Goal: Task Accomplishment & Management: Manage account settings

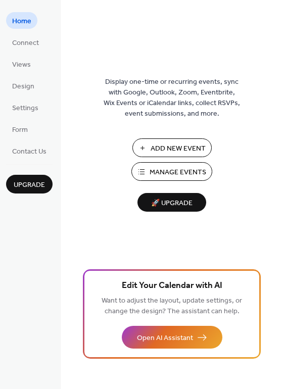
click at [180, 168] on span "Manage Events" at bounding box center [177, 172] width 57 height 11
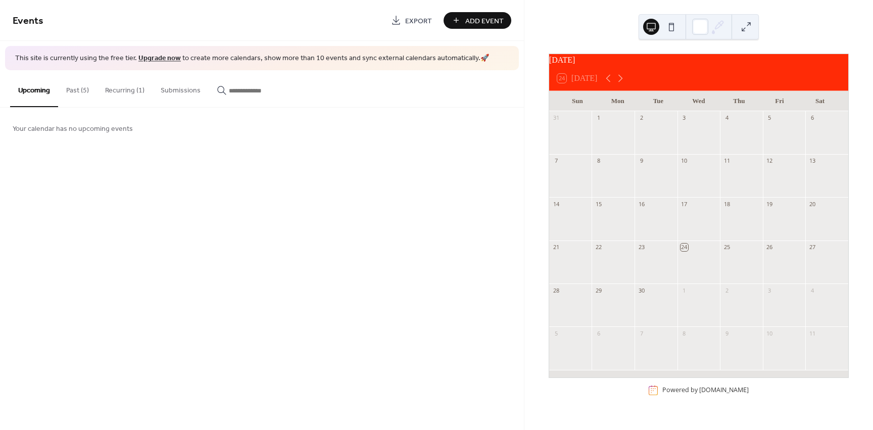
click at [124, 89] on button "Recurring (1)" at bounding box center [125, 88] width 56 height 36
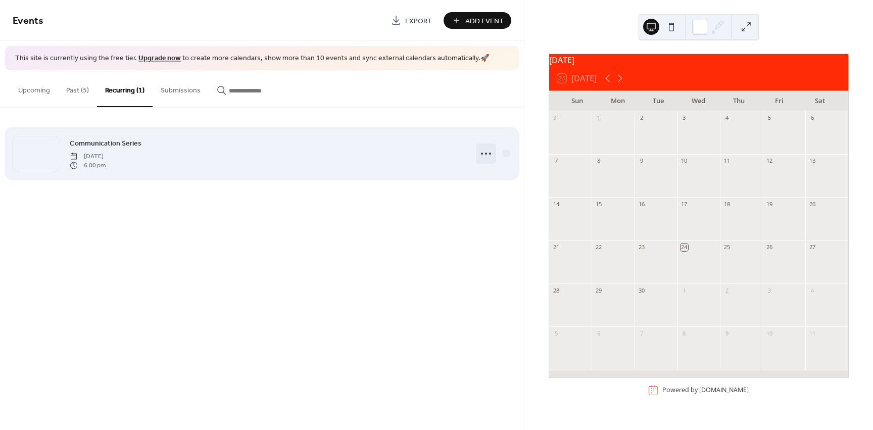
click at [490, 154] on circle at bounding box center [490, 154] width 2 height 2
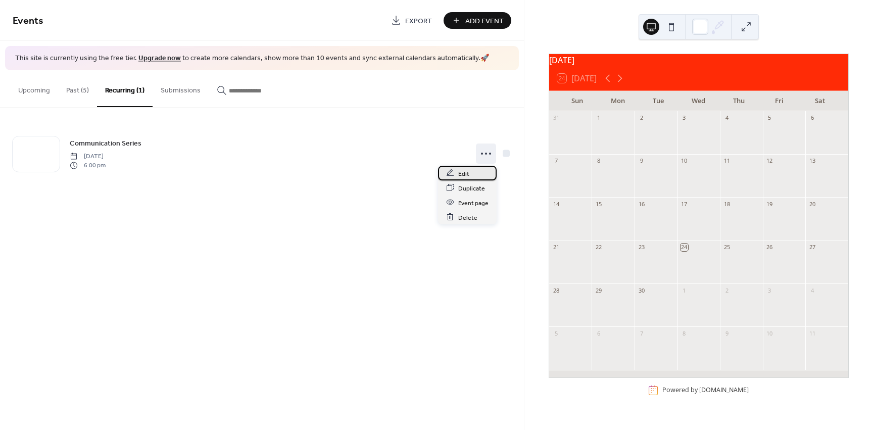
click at [470, 173] on div "Edit" at bounding box center [467, 173] width 59 height 15
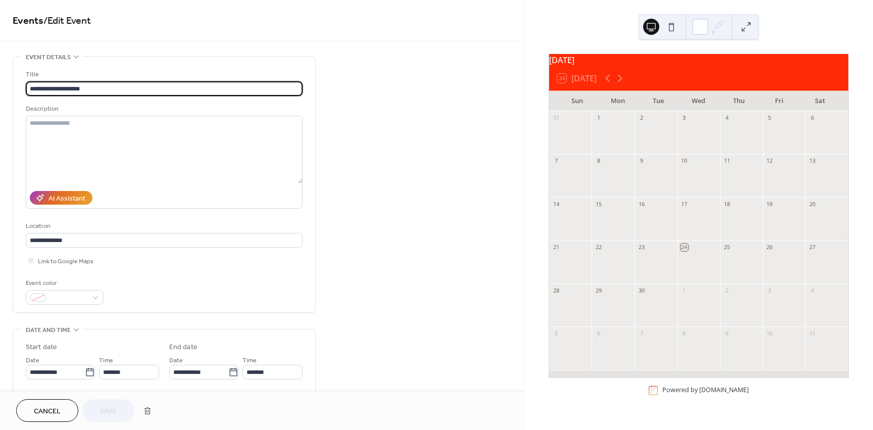
type input "**********"
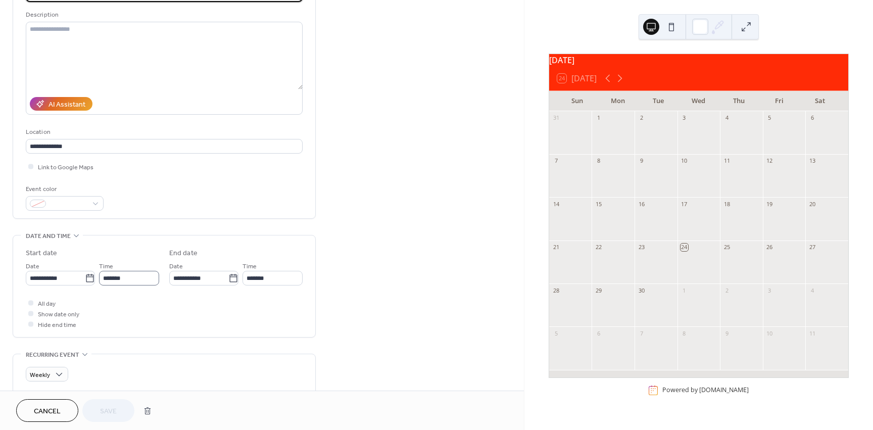
scroll to position [101, 0]
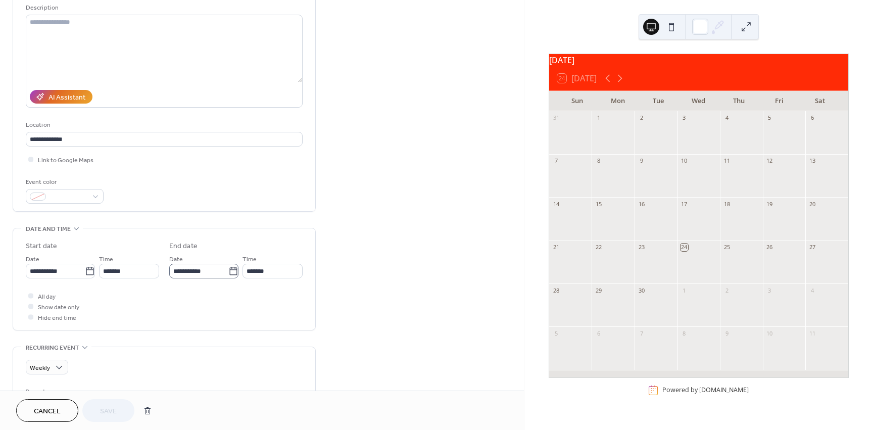
click at [233, 271] on icon at bounding box center [233, 271] width 10 height 10
click at [228, 271] on input "**********" at bounding box center [198, 271] width 59 height 15
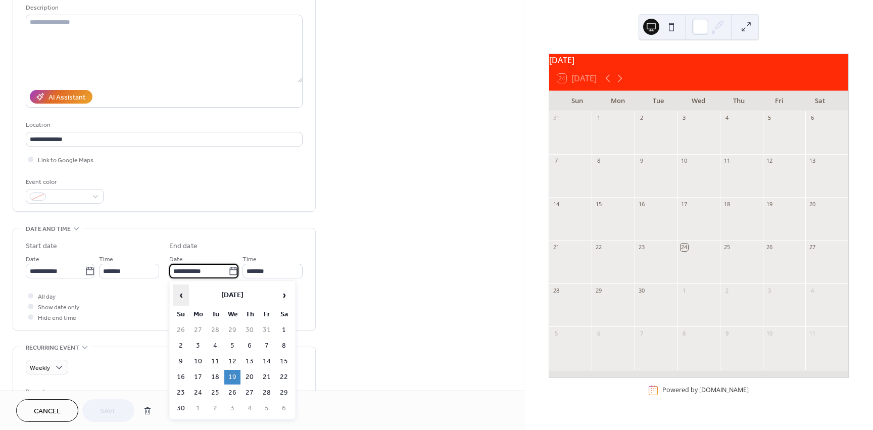
click at [179, 294] on span "‹" at bounding box center [180, 295] width 15 height 20
click at [235, 392] on td "29" at bounding box center [232, 392] width 16 height 15
type input "**********"
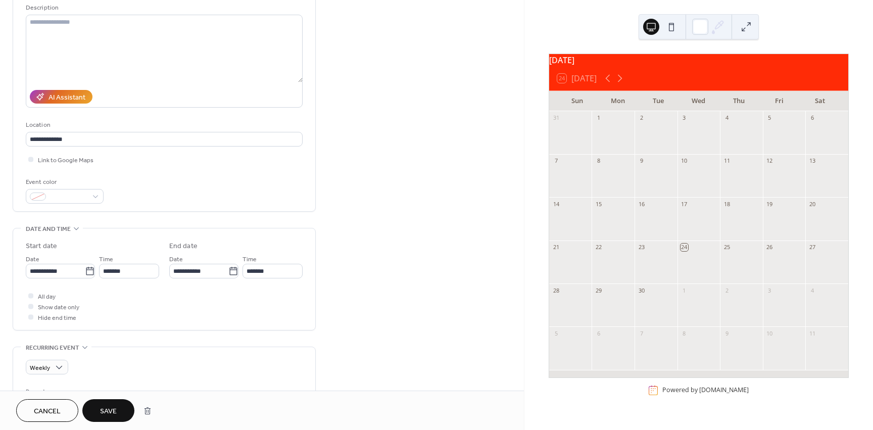
click at [180, 297] on div "All day Show date only Hide end time" at bounding box center [164, 306] width 277 height 32
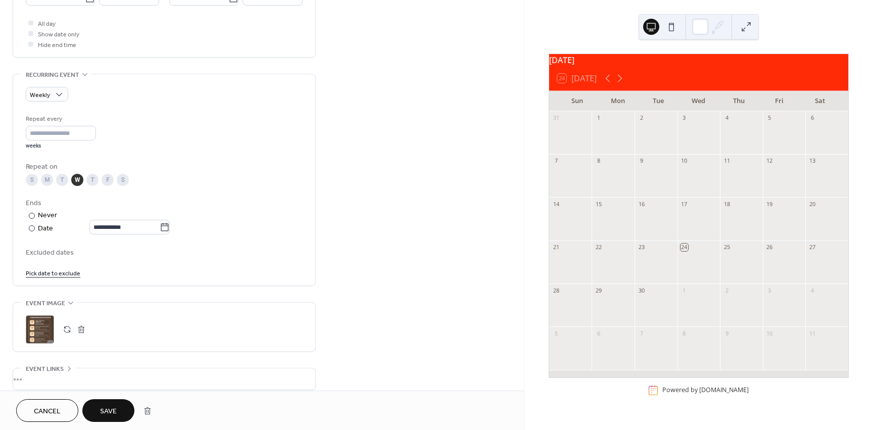
scroll to position [404, 0]
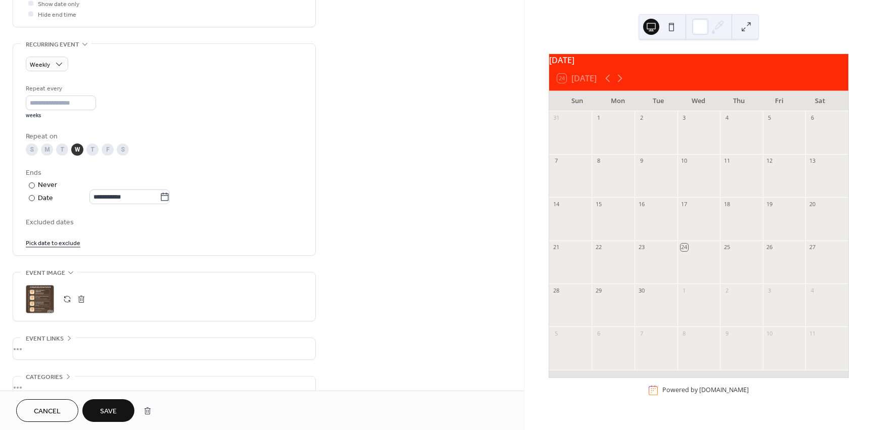
click at [82, 299] on button "button" at bounding box center [81, 299] width 14 height 14
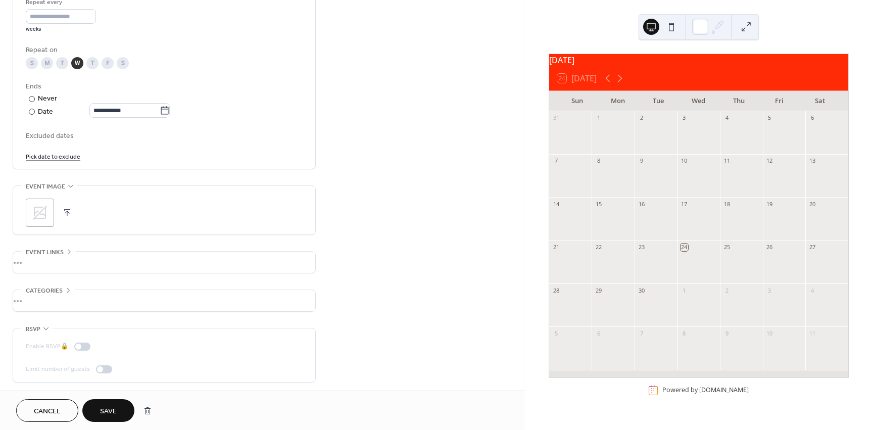
scroll to position [492, 0]
click at [35, 296] on div "•••" at bounding box center [164, 298] width 302 height 21
click at [48, 259] on div "•••" at bounding box center [164, 259] width 302 height 21
click at [43, 209] on icon at bounding box center [40, 211] width 16 height 16
click at [66, 211] on button "button" at bounding box center [67, 211] width 14 height 14
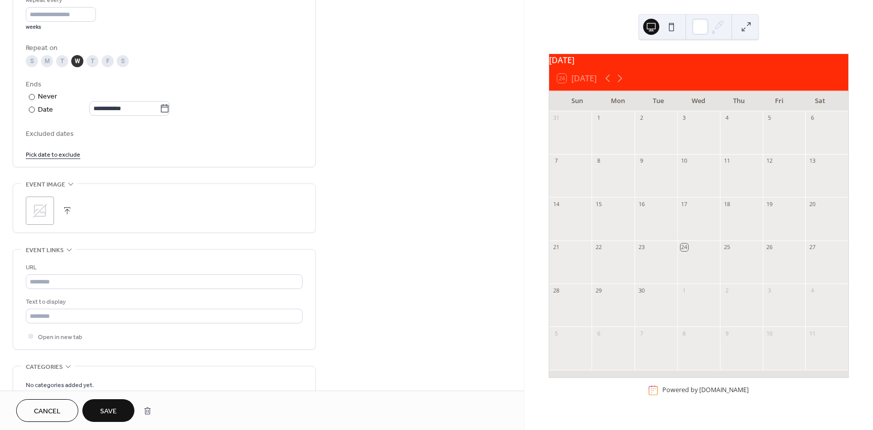
click at [50, 211] on div ";" at bounding box center [40, 210] width 28 height 28
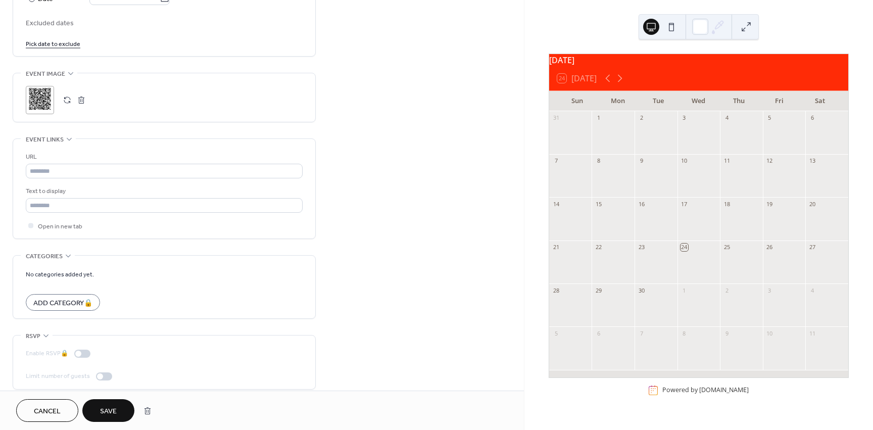
scroll to position [612, 0]
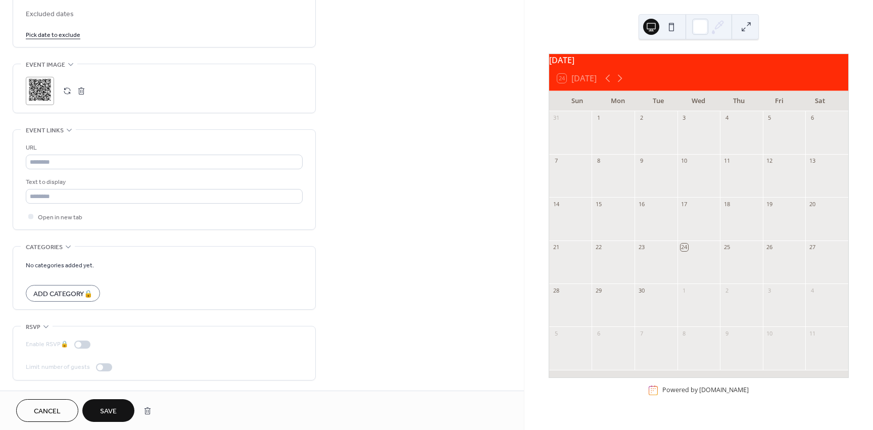
click at [107, 409] on span "Save" at bounding box center [108, 411] width 17 height 11
